Goal: Information Seeking & Learning: Learn about a topic

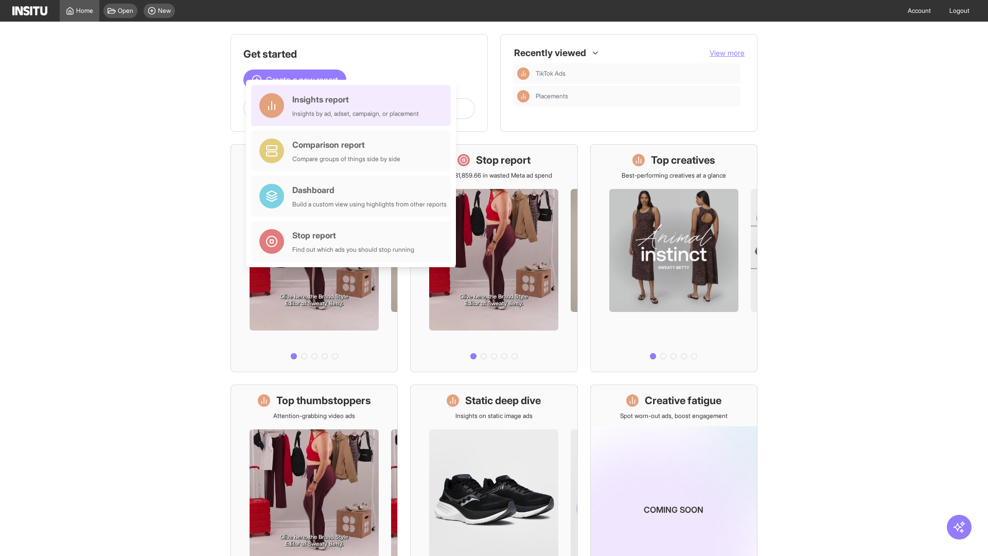
click at [353, 105] on div "Insights report Insights by ad, adset, campaign, or placement" at bounding box center [355, 105] width 127 height 25
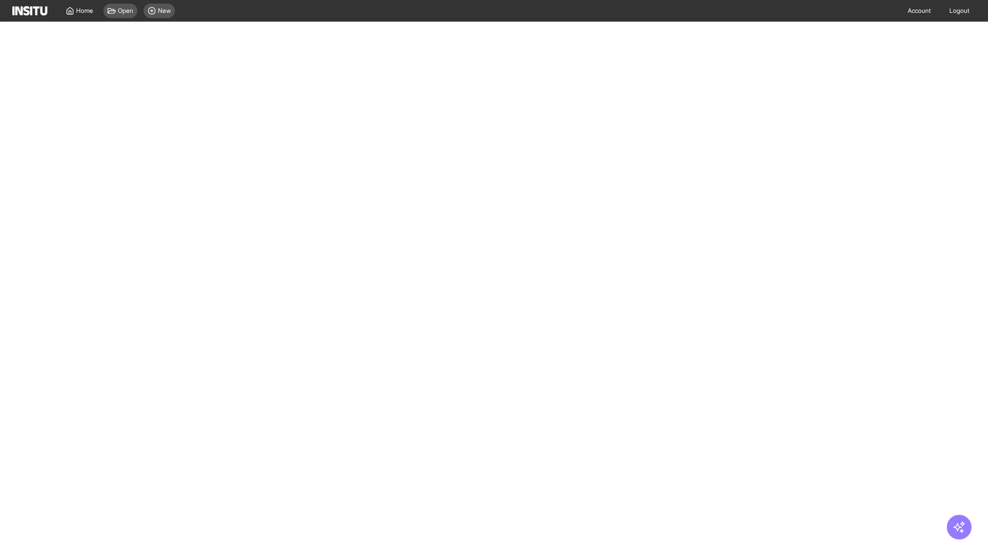
select select "**"
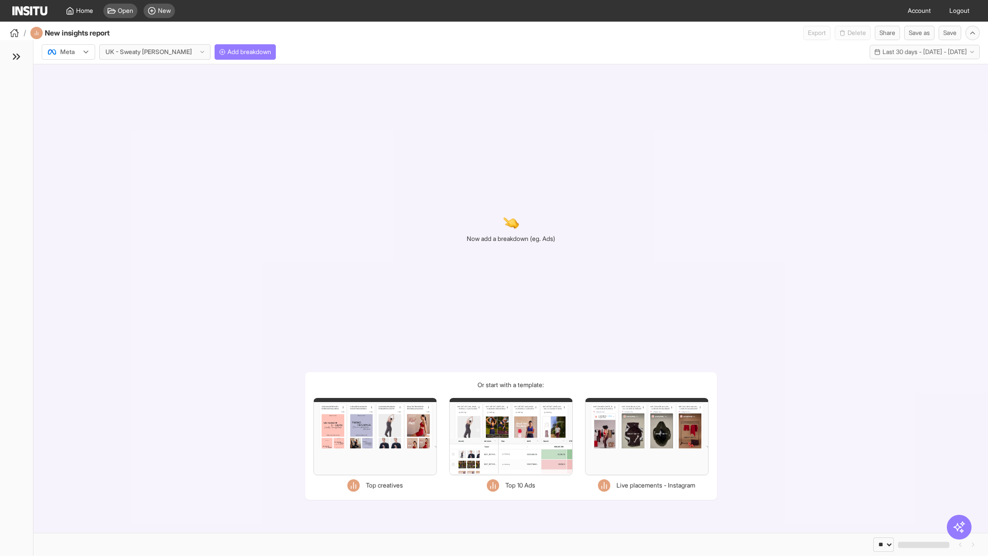
click at [68, 52] on div at bounding box center [61, 52] width 29 height 10
click at [68, 74] on span "Meta" at bounding box center [68, 73] width 14 height 9
